Goal: Information Seeking & Learning: Learn about a topic

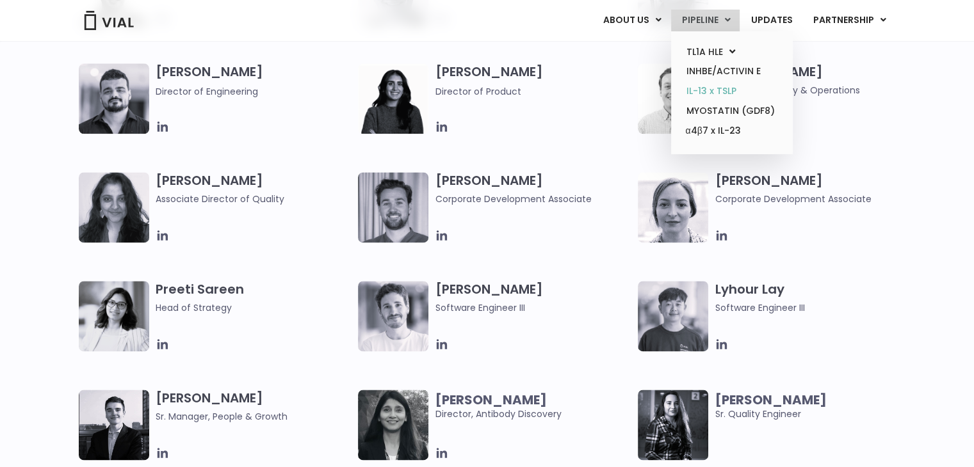
click at [725, 91] on link "IL-13 x TSLP" at bounding box center [731, 91] width 112 height 20
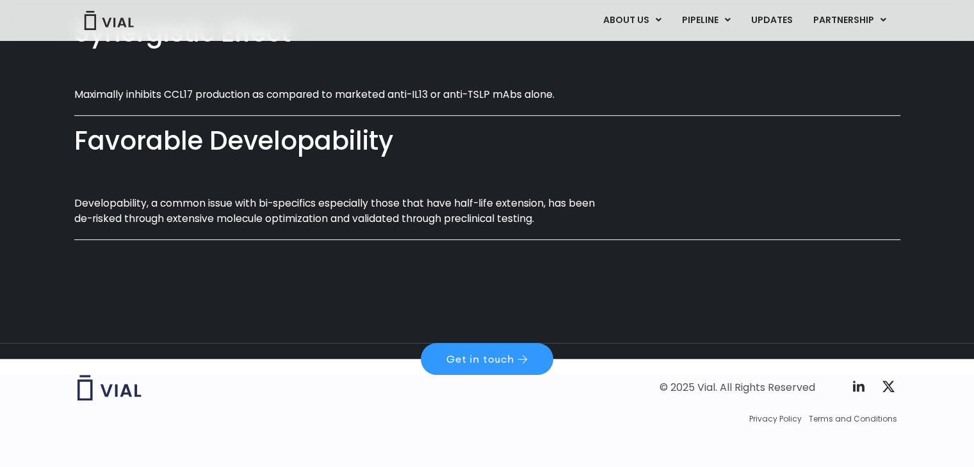
scroll to position [807, 0]
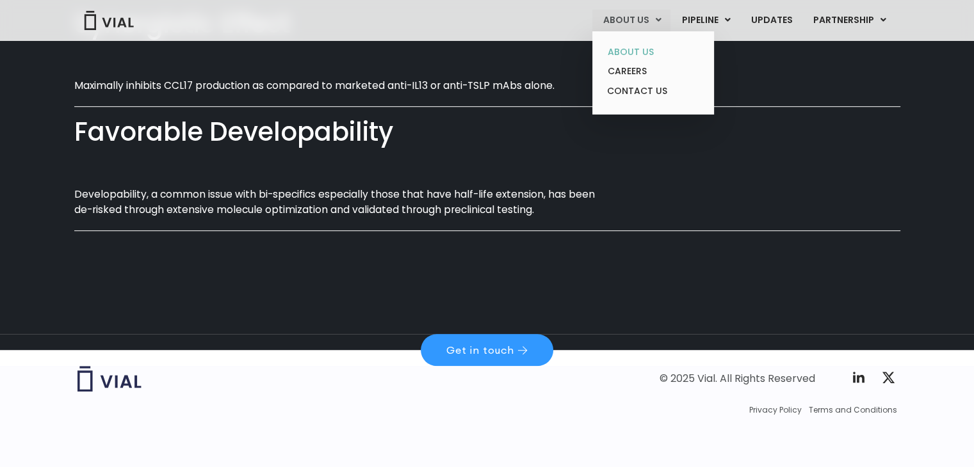
click at [645, 48] on link "ABOUT US" at bounding box center [653, 52] width 112 height 20
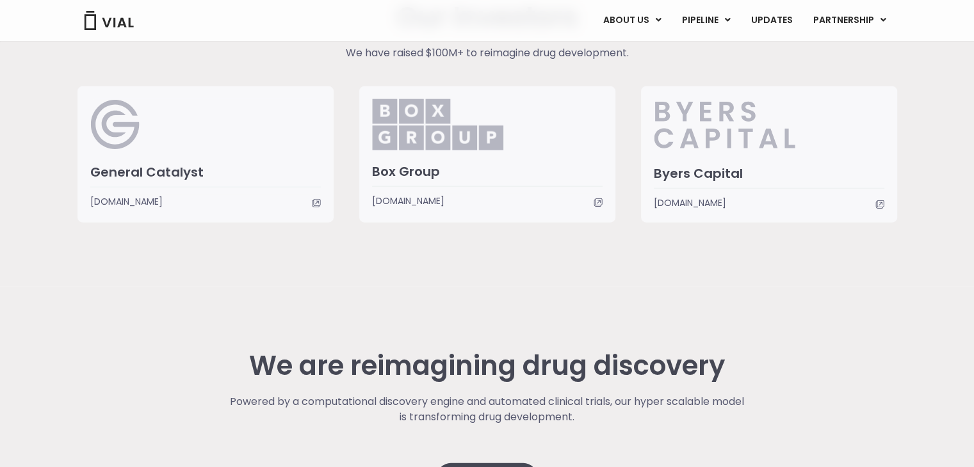
scroll to position [3394, 0]
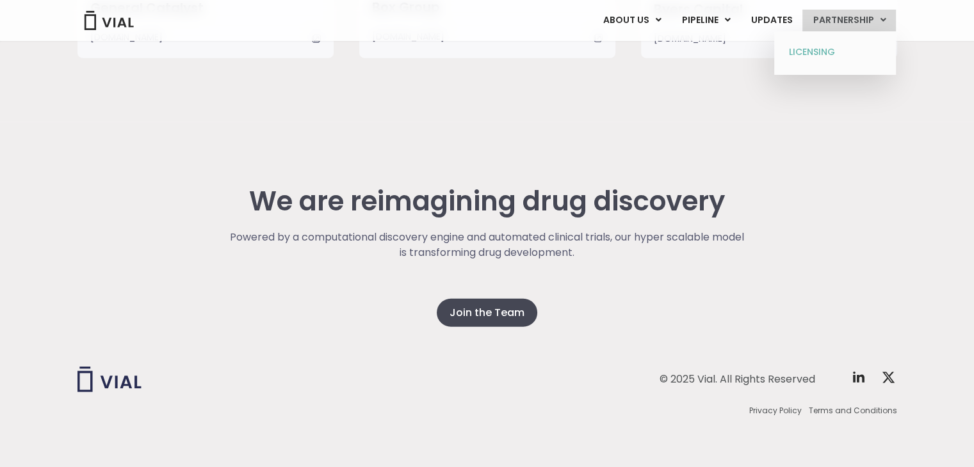
click at [816, 53] on link "LICENSING" at bounding box center [835, 52] width 112 height 20
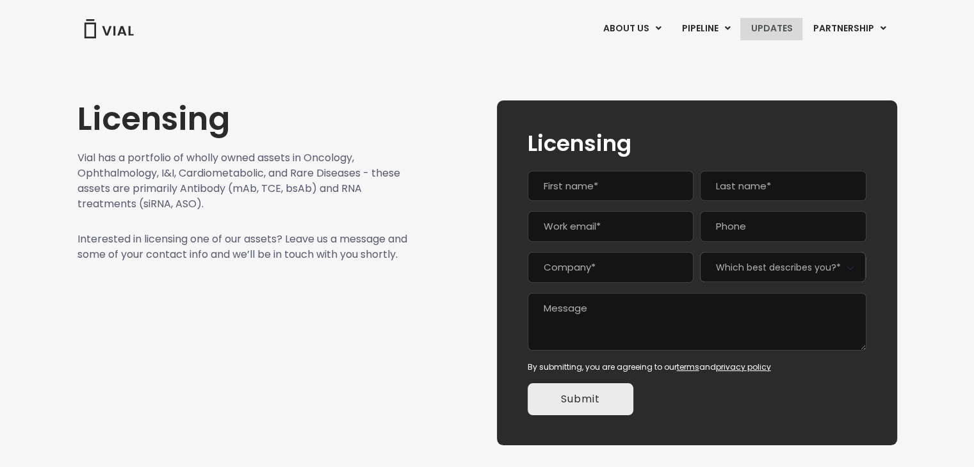
click at [777, 28] on link "UPDATES" at bounding box center [770, 29] width 61 height 22
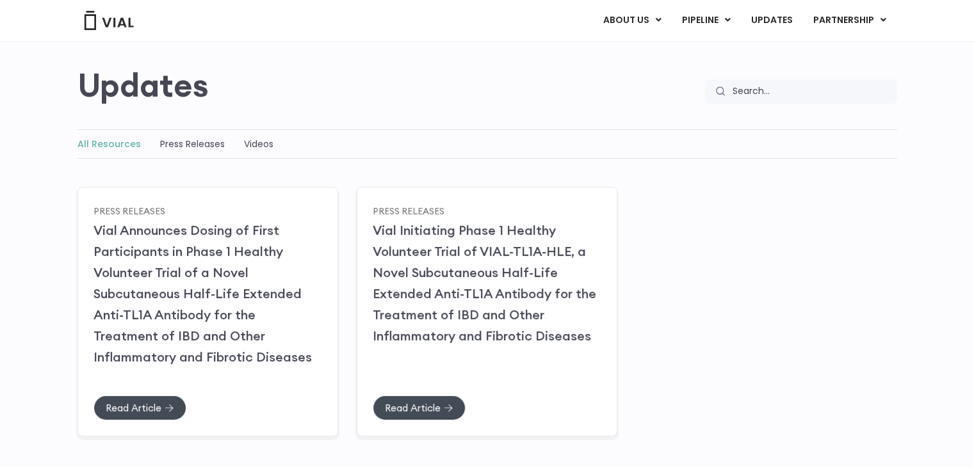
scroll to position [192, 0]
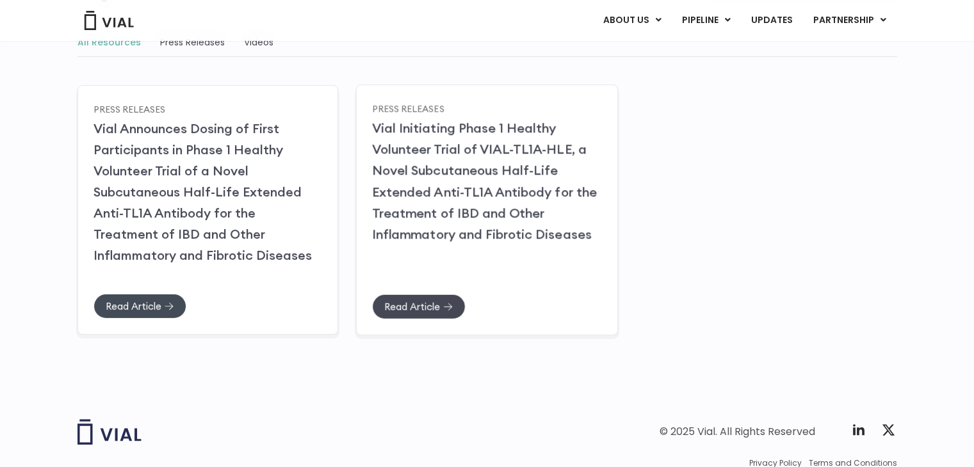
click at [442, 306] on span "Read Article" at bounding box center [418, 307] width 69 height 10
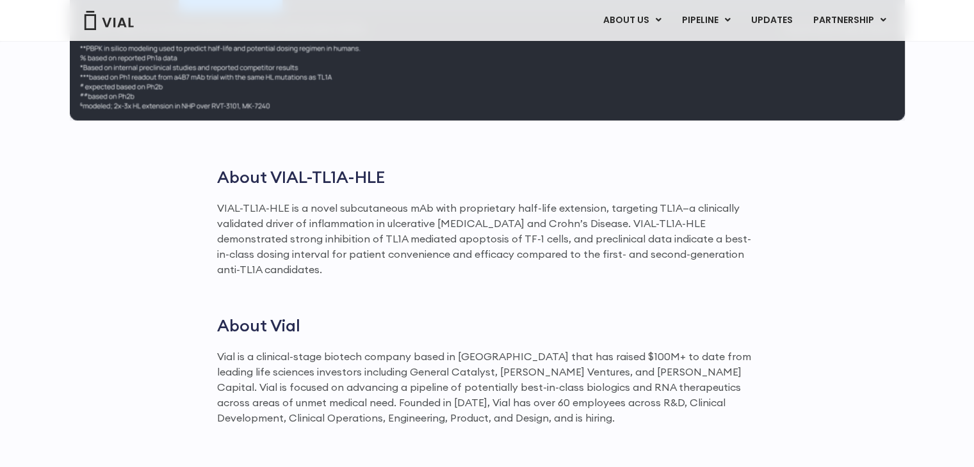
scroll to position [1793, 0]
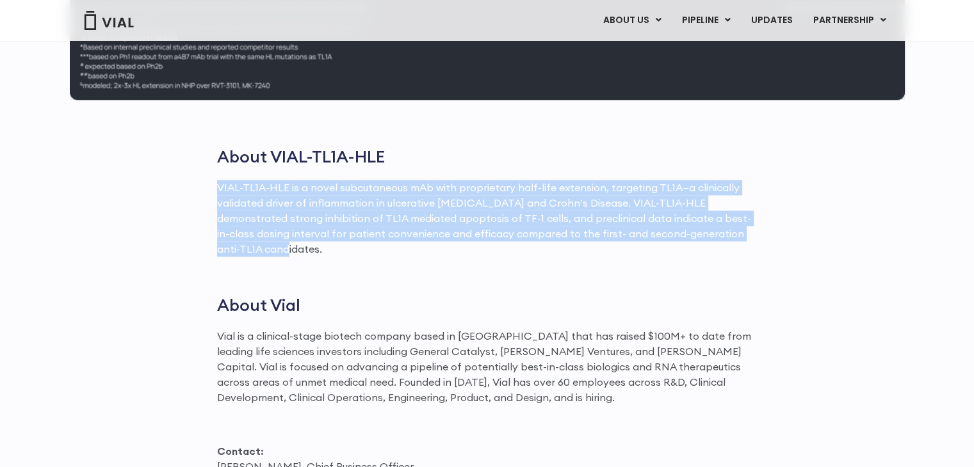
drag, startPoint x: 219, startPoint y: 185, endPoint x: 726, endPoint y: 229, distance: 509.0
click at [726, 229] on p "VIAL-TL1A-HLE is a novel subcutaneous mAb with proprietary half-life extension,…" at bounding box center [487, 218] width 540 height 77
copy p "VIAL-TL1A-HLE is a novel subcutaneous mAb with proprietary half-life extension,…"
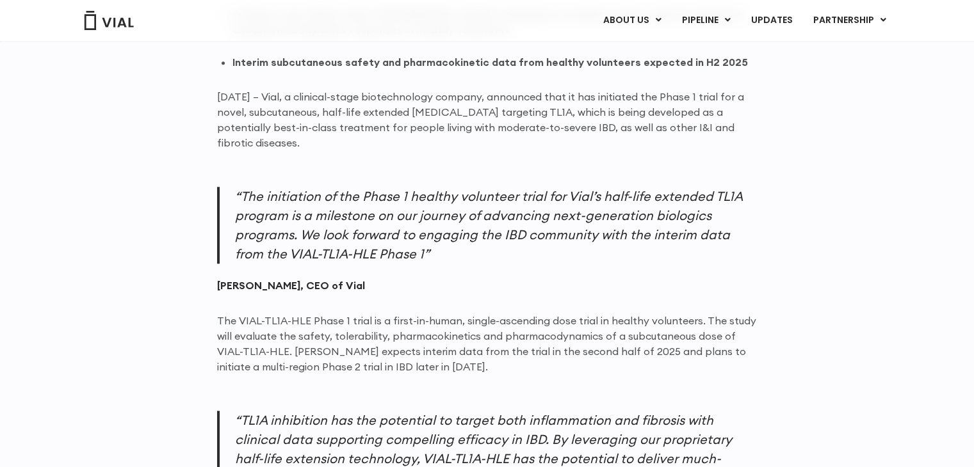
scroll to position [779, 0]
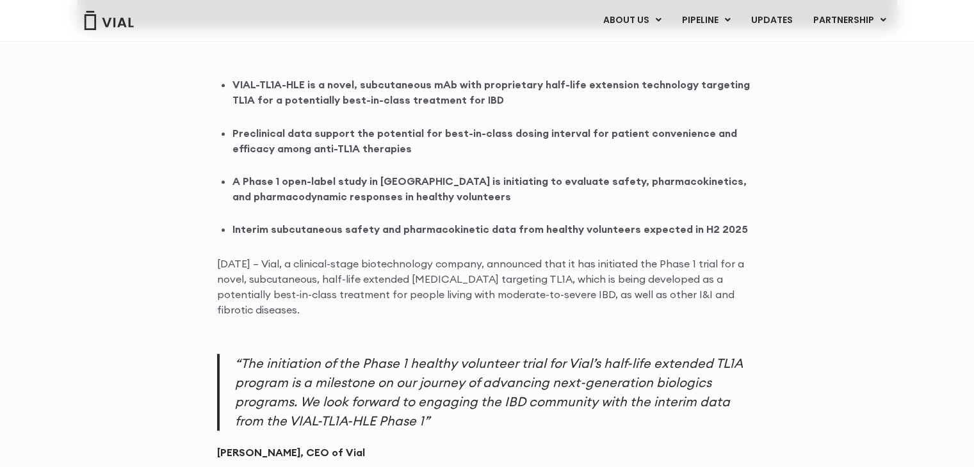
drag, startPoint x: 230, startPoint y: 278, endPoint x: 297, endPoint y: 313, distance: 75.9
click at [297, 313] on p "June 13, 2025 – Vial, a clinical-stage biotechnology company, announced that it…" at bounding box center [487, 286] width 540 height 61
drag, startPoint x: 284, startPoint y: 309, endPoint x: 244, endPoint y: 277, distance: 51.1
click at [244, 277] on p "June 13, 2025 – Vial, a clinical-stage biotechnology company, announced that it…" at bounding box center [487, 286] width 540 height 61
drag, startPoint x: 218, startPoint y: 261, endPoint x: 309, endPoint y: 306, distance: 101.9
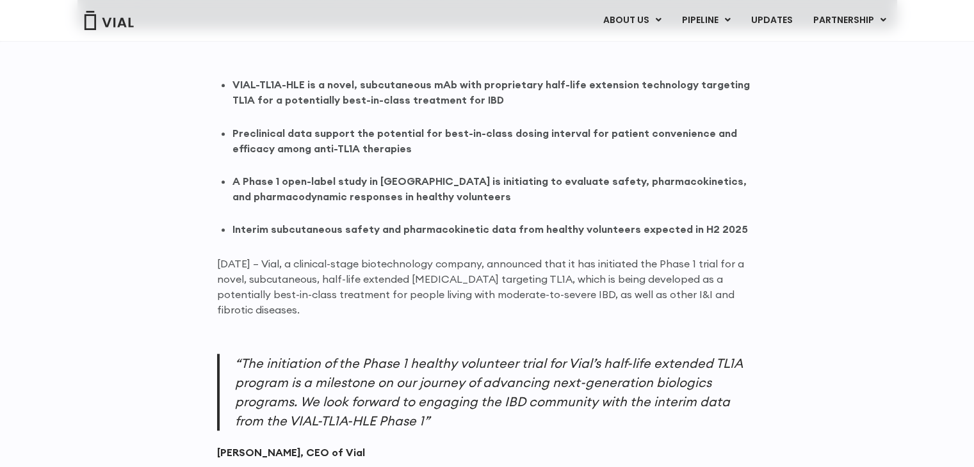
click at [309, 306] on p "June 13, 2025 – Vial, a clinical-stage biotechnology company, announced that it…" at bounding box center [487, 286] width 540 height 61
copy p "June 13, 2025 – Vial, a clinical-stage biotechnology company, announced that it…"
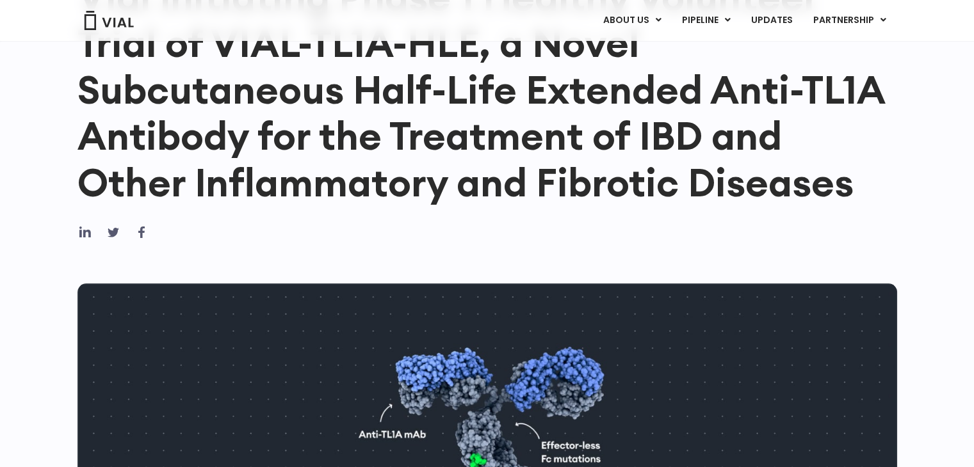
scroll to position [203, 0]
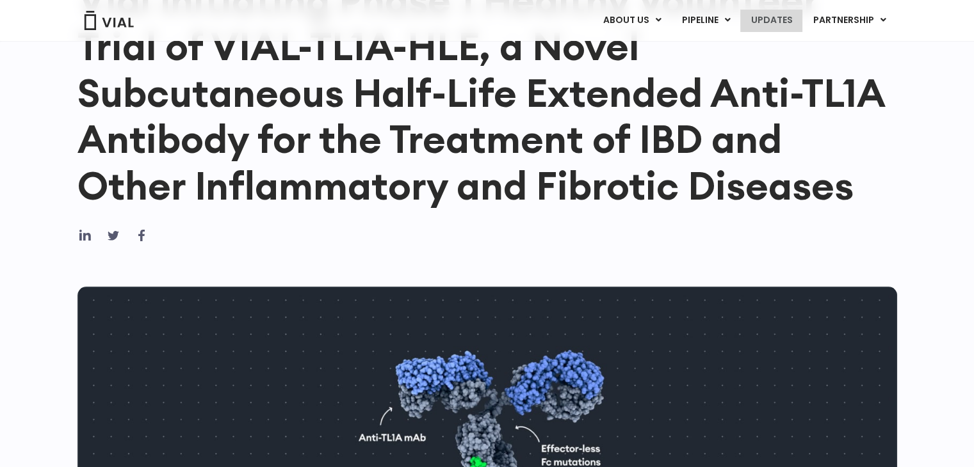
click at [768, 21] on link "UPDATES" at bounding box center [770, 21] width 61 height 22
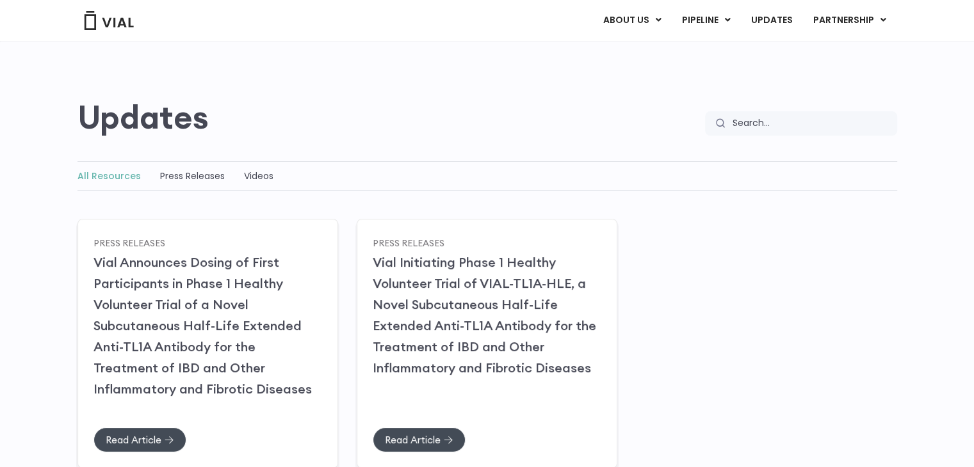
scroll to position [53, 0]
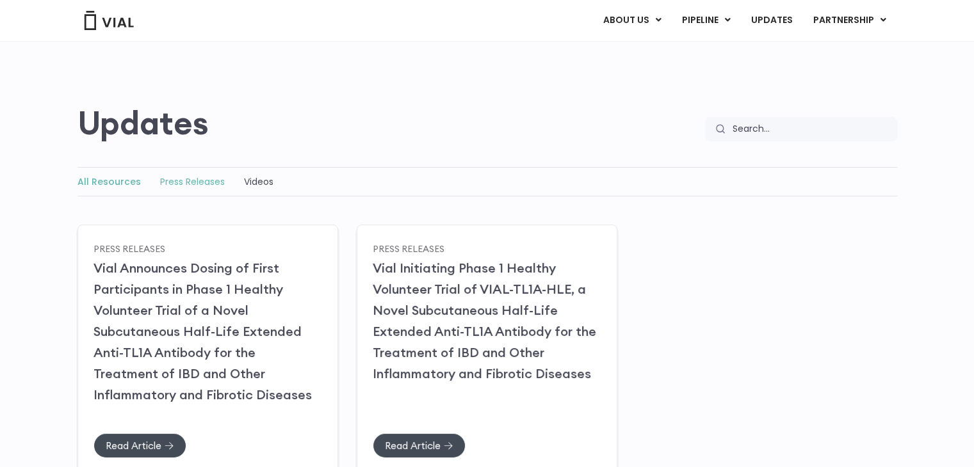
click at [195, 175] on link "Press Releases" at bounding box center [192, 181] width 65 height 13
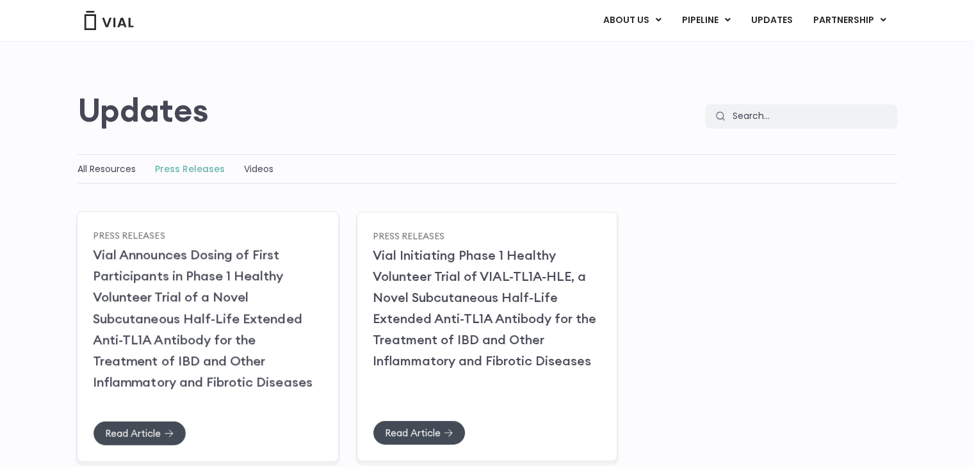
scroll to position [119, 0]
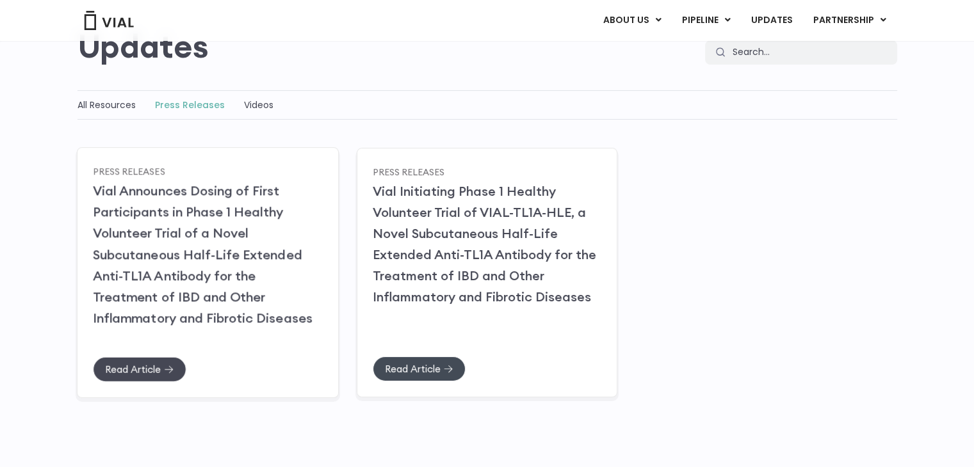
click at [158, 364] on span "Read Article" at bounding box center [133, 369] width 56 height 10
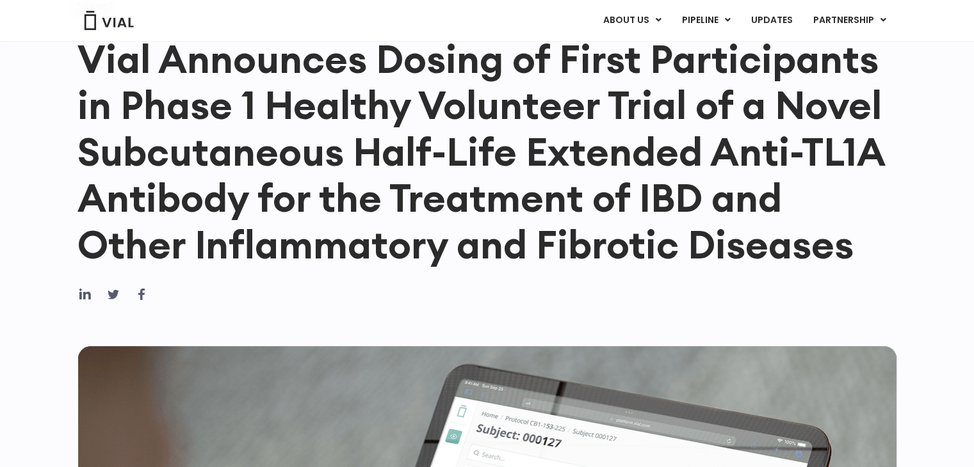
scroll to position [70, 0]
